Goal: Navigation & Orientation: Find specific page/section

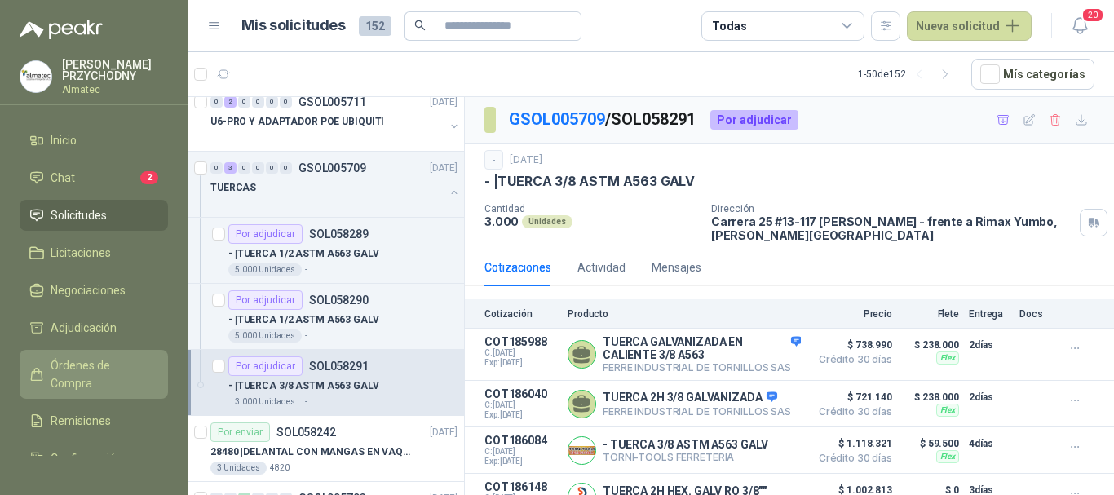
click at [84, 381] on span "Órdenes de Compra" at bounding box center [102, 374] width 102 height 36
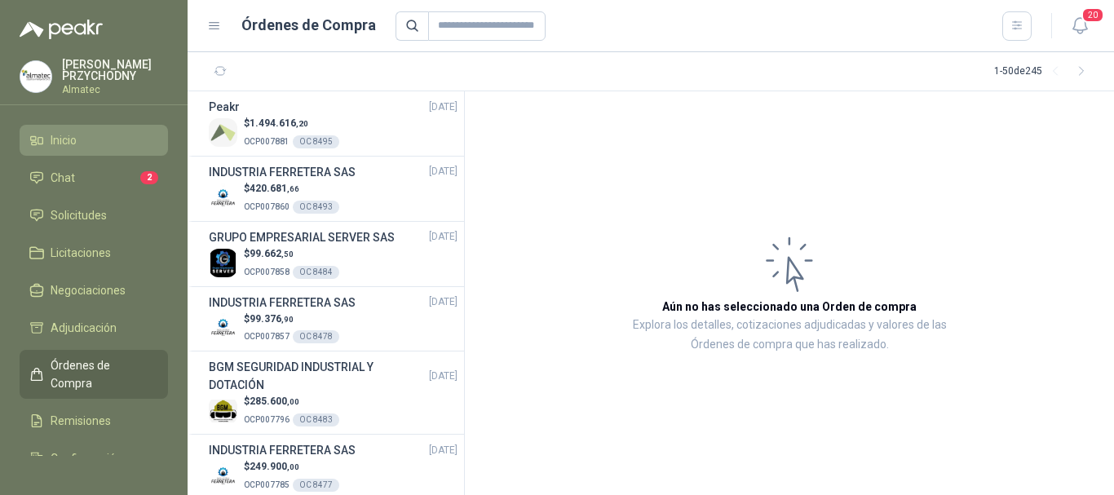
click at [69, 135] on span "Inicio" at bounding box center [64, 140] width 26 height 18
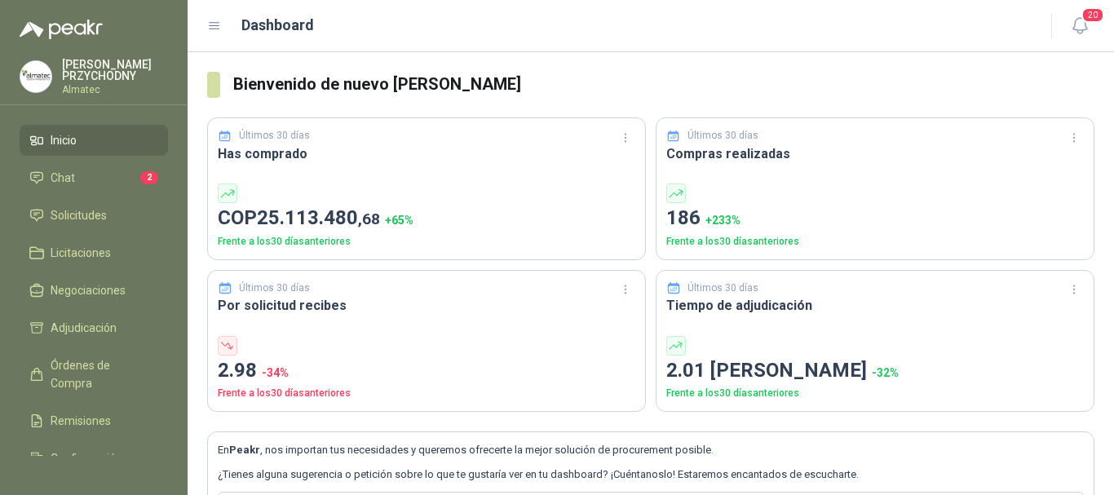
click at [221, 24] on icon at bounding box center [214, 26] width 15 height 15
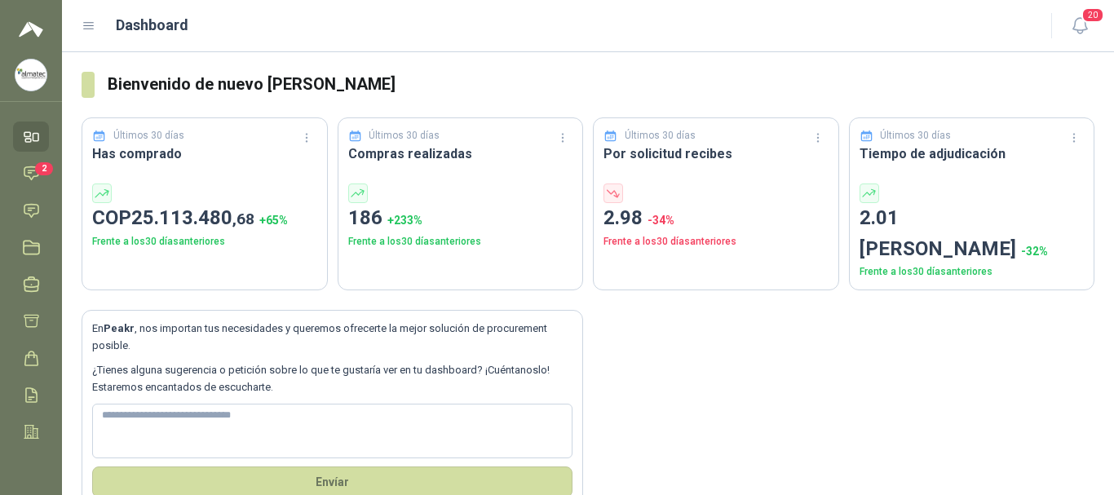
click at [210, 167] on div "Últimos 30 [PERSON_NAME] Has comprado COP 25.113.480 ,68 + 65 % Frente a los 30…" at bounding box center [205, 203] width 246 height 173
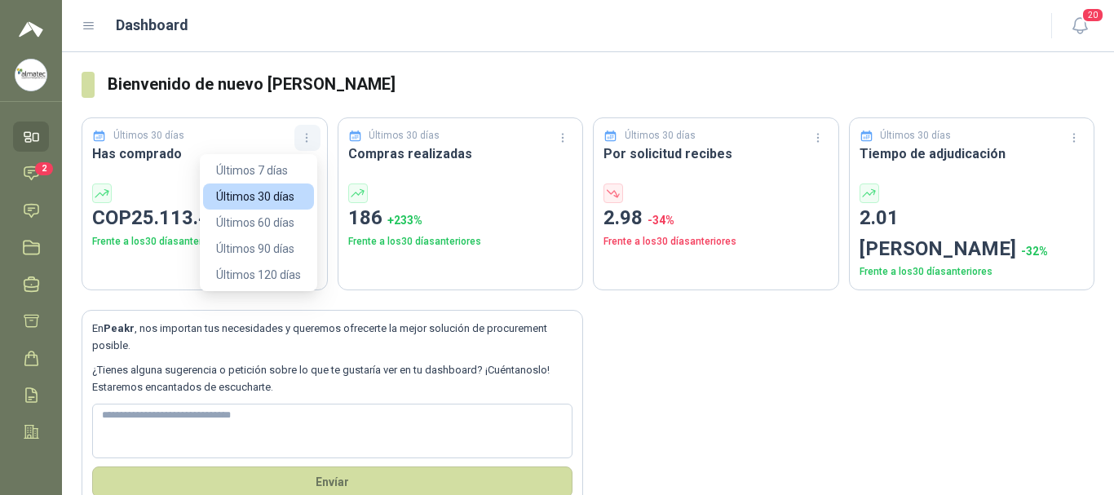
click at [309, 135] on icon "button" at bounding box center [307, 138] width 14 height 14
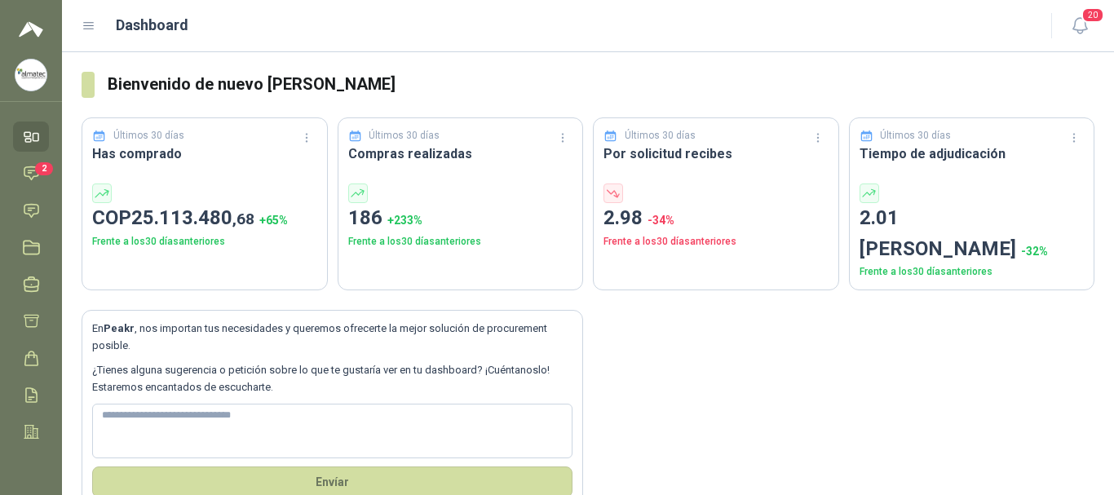
click at [622, 304] on div "En Peakr , nos importan tus necesidades y queremos ofrecerte la mejor solución …" at bounding box center [588, 399] width 1013 height 218
